Goal: Transaction & Acquisition: Purchase product/service

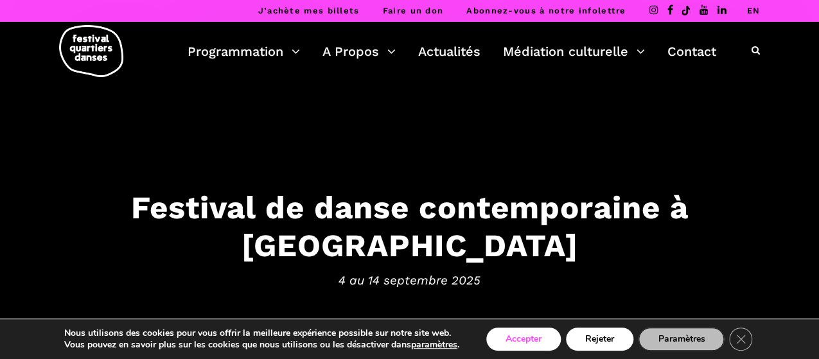
click at [532, 344] on button "Accepter" at bounding box center [523, 339] width 74 height 23
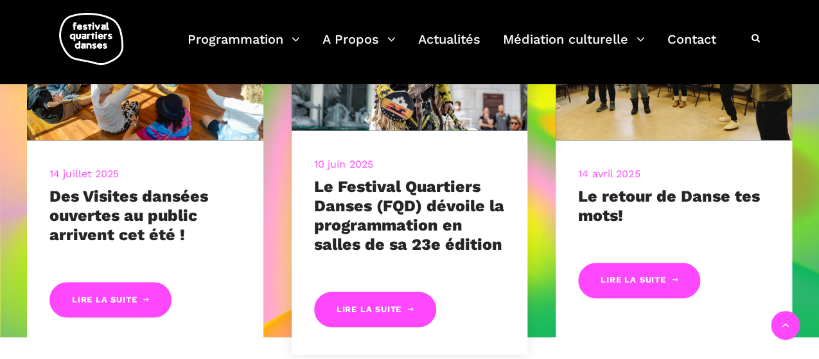
scroll to position [514, 0]
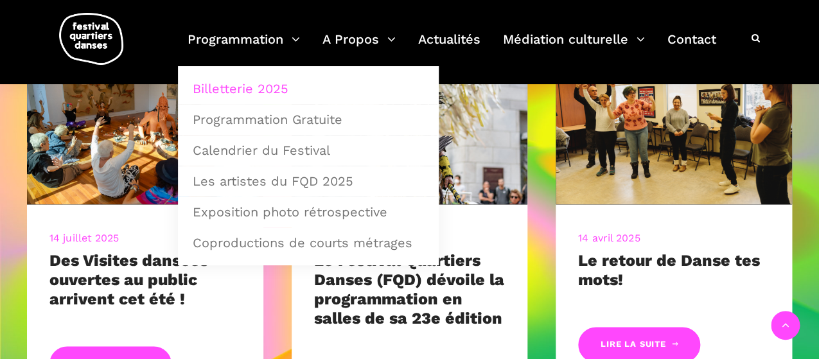
click at [268, 86] on link "Billetterie 2025" at bounding box center [308, 89] width 247 height 30
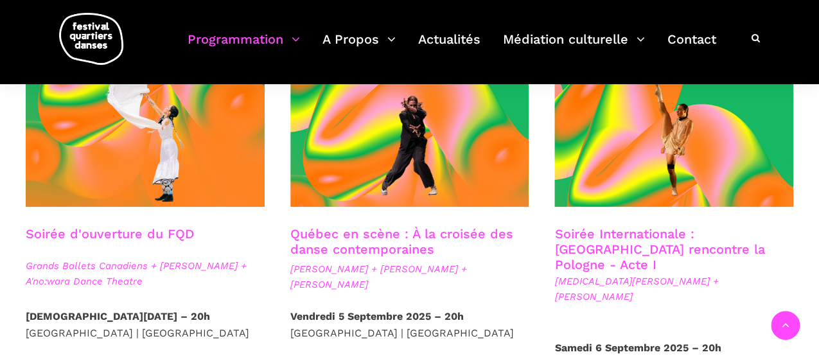
scroll to position [385, 0]
